Goal: Information Seeking & Learning: Learn about a topic

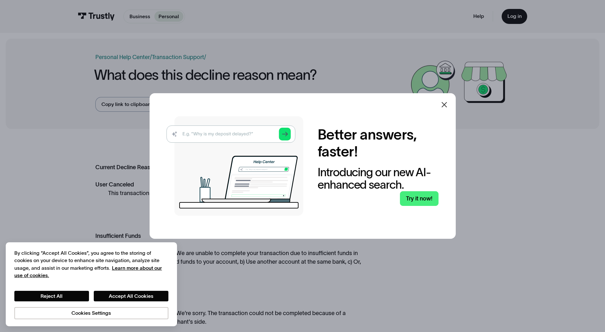
click at [446, 103] on icon at bounding box center [444, 105] width 8 height 8
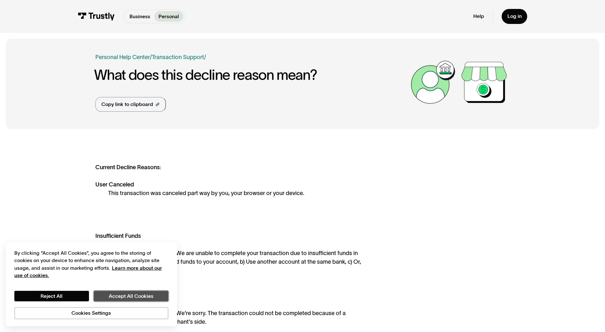
click at [126, 297] on button "Accept All Cookies" at bounding box center [131, 295] width 75 height 11
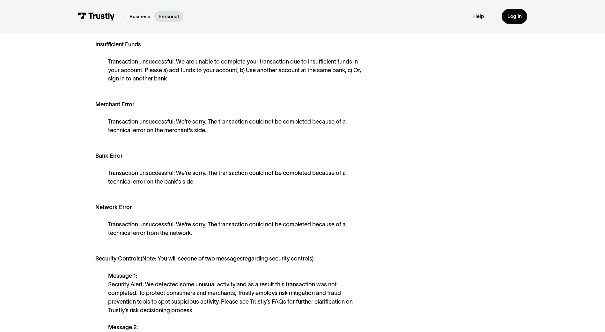
scroll to position [159, 0]
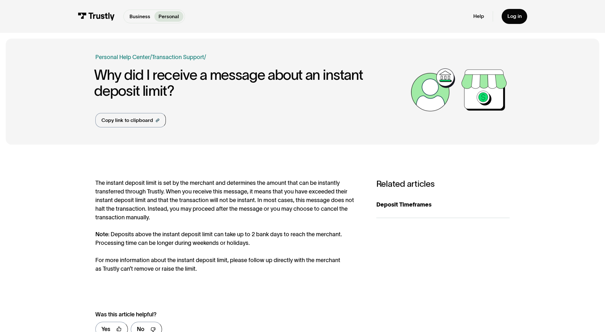
click at [199, 205] on div "The instant deposit limit is set by the merchant and determines the amount that…" at bounding box center [228, 226] width 267 height 94
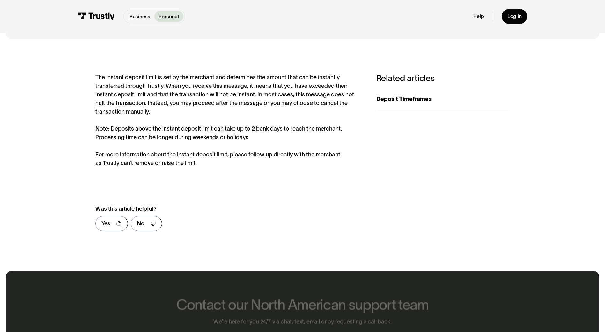
scroll to position [32, 0]
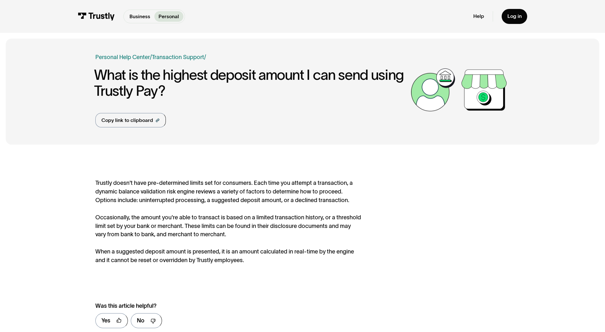
scroll to position [32, 0]
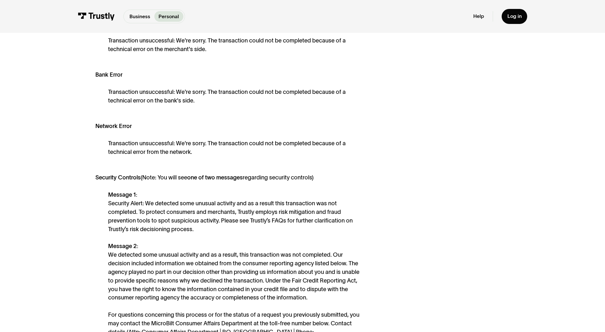
scroll to position [319, 0]
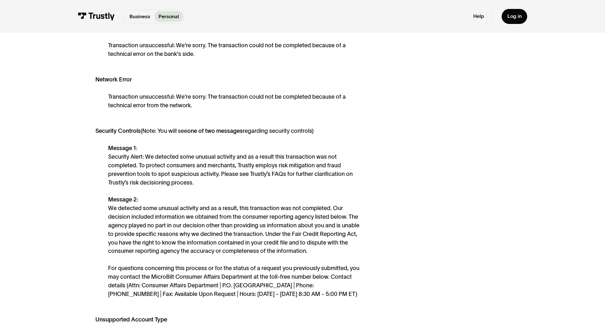
click at [288, 161] on div "Message 1: Security Alert: We detected some unusual activity and as a result th…" at bounding box center [235, 221] width 254 height 154
